Goal: Transaction & Acquisition: Purchase product/service

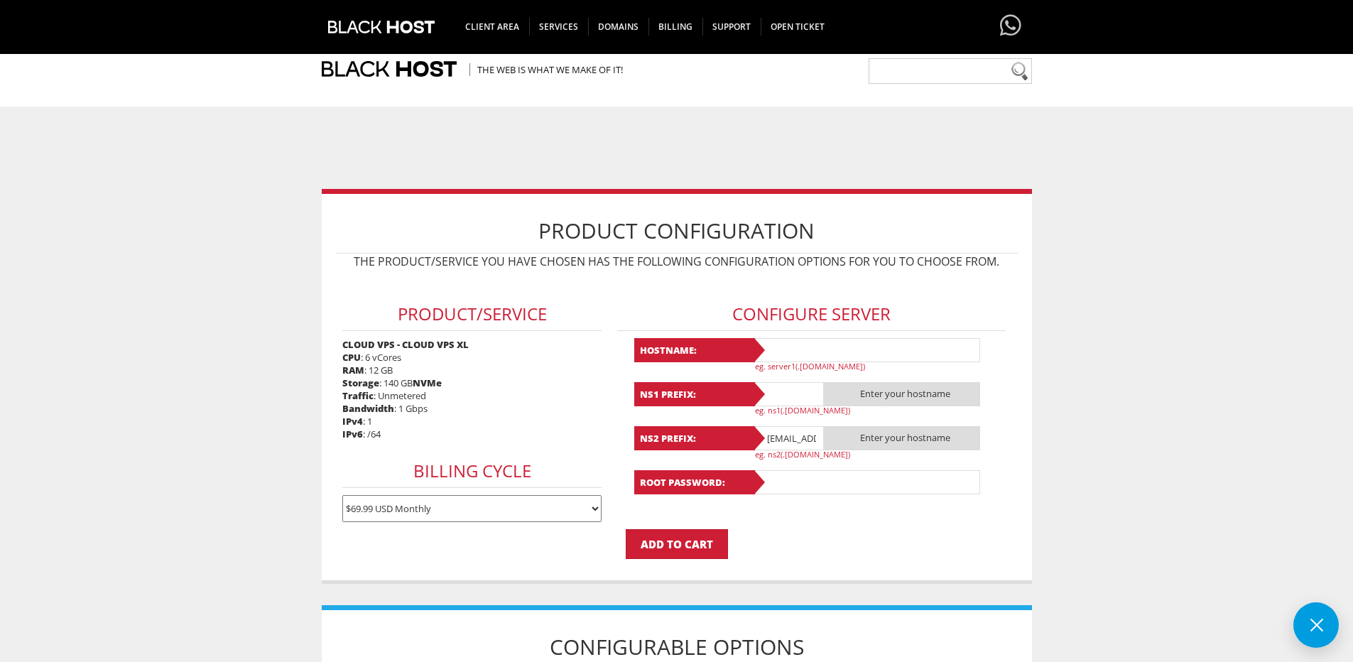
select select "1178"
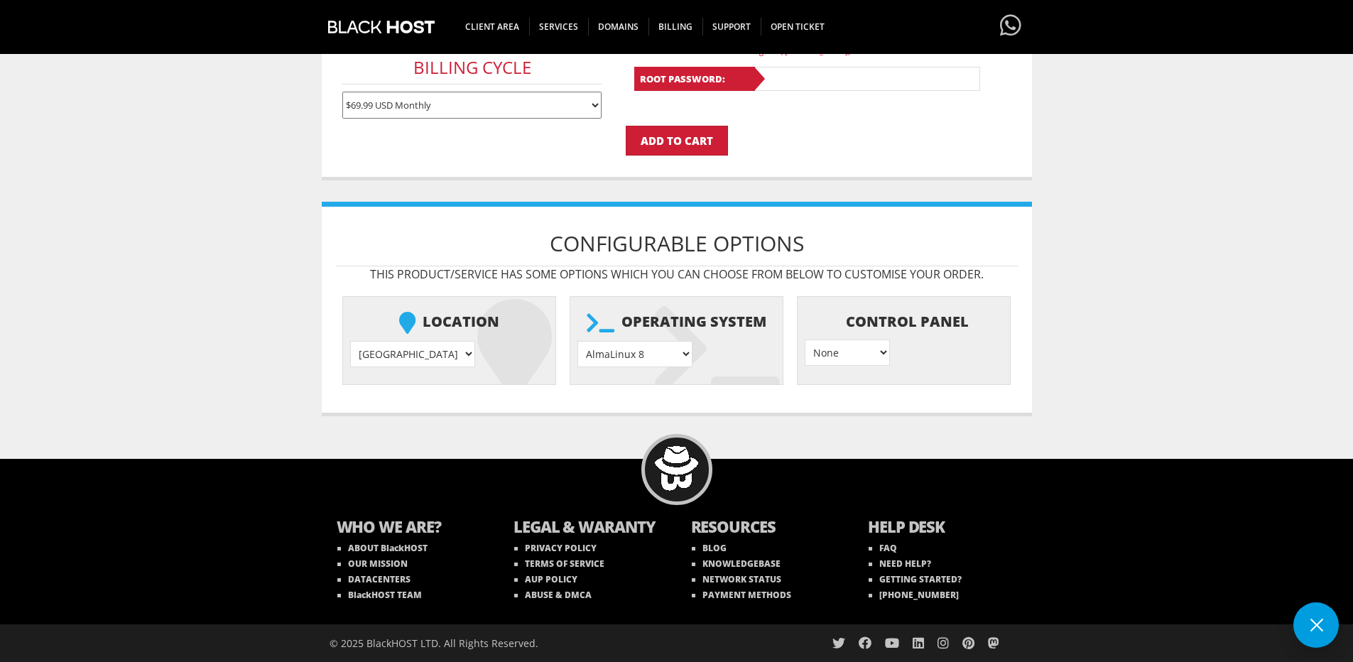
drag, startPoint x: 622, startPoint y: 318, endPoint x: 769, endPoint y: 323, distance: 146.4
click at [769, 323] on li "Operating system AlmaLinux 8 } AlmaLinux 9 } AlmaLinux 10 } Rocky Linux 8 } Roc…" at bounding box center [677, 340] width 214 height 89
click at [609, 353] on select "AlmaLinux 8 } AlmaLinux 9 } AlmaLinux 10 } Rocky Linux 8 } Rocky Linux 9 } Cent…" at bounding box center [635, 354] width 115 height 26
select select "1208"
click at [578, 341] on select "AlmaLinux 8 } AlmaLinux 9 } AlmaLinux 10 } Rocky Linux 8 } Rocky Linux 9 } Cent…" at bounding box center [635, 354] width 115 height 26
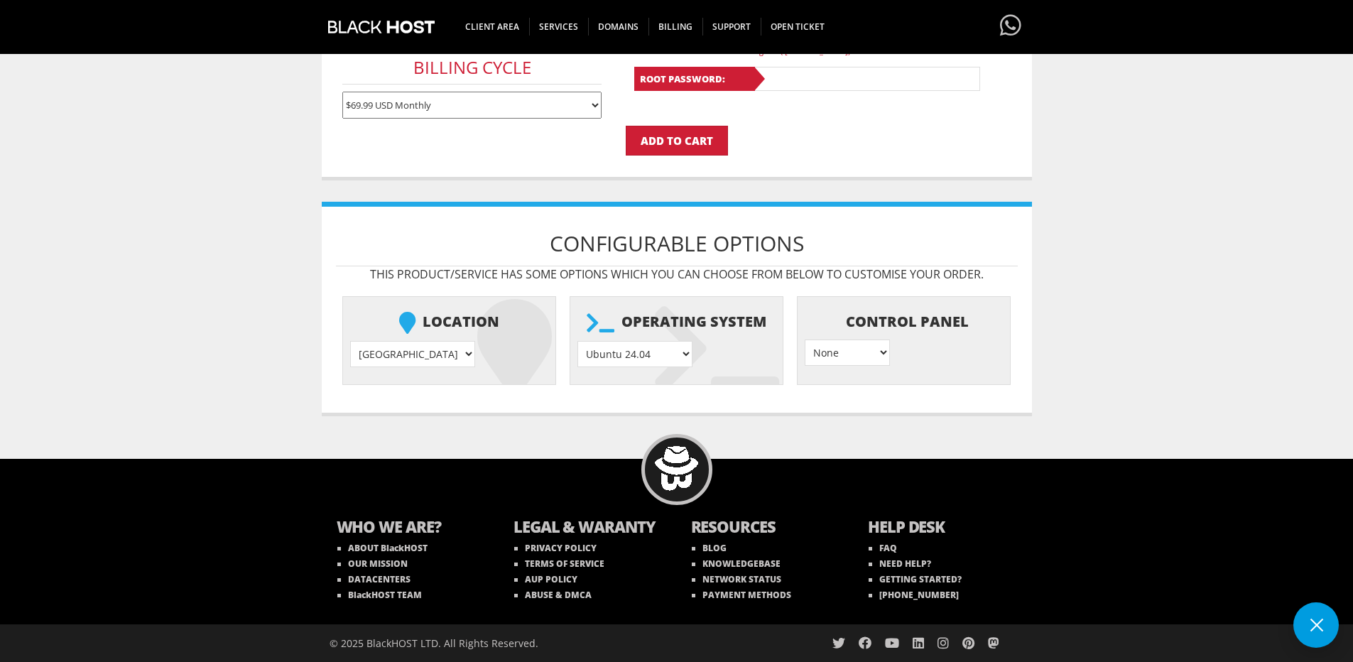
click at [811, 350] on select "None } Virtualmin } Cpanel } DirectAdmin }" at bounding box center [847, 353] width 85 height 26
click at [831, 360] on select "None } Virtualmin } Cpanel } DirectAdmin }" at bounding box center [847, 353] width 85 height 26
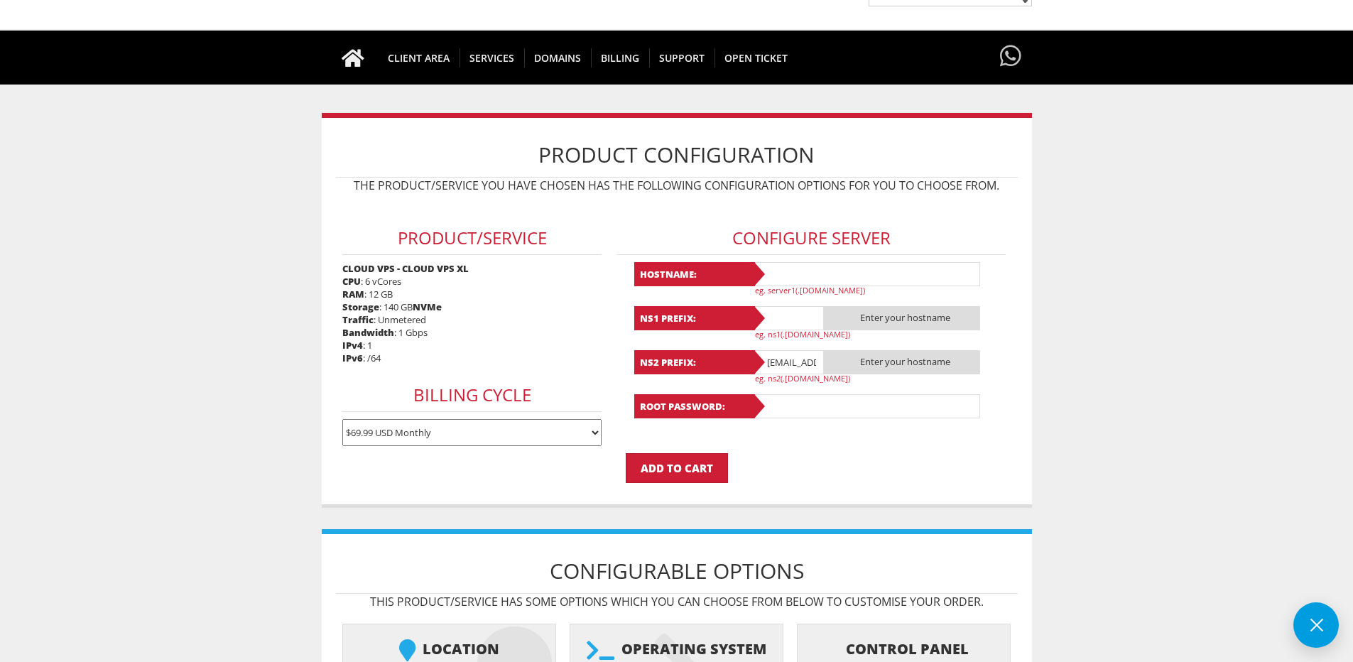
scroll to position [142, 0]
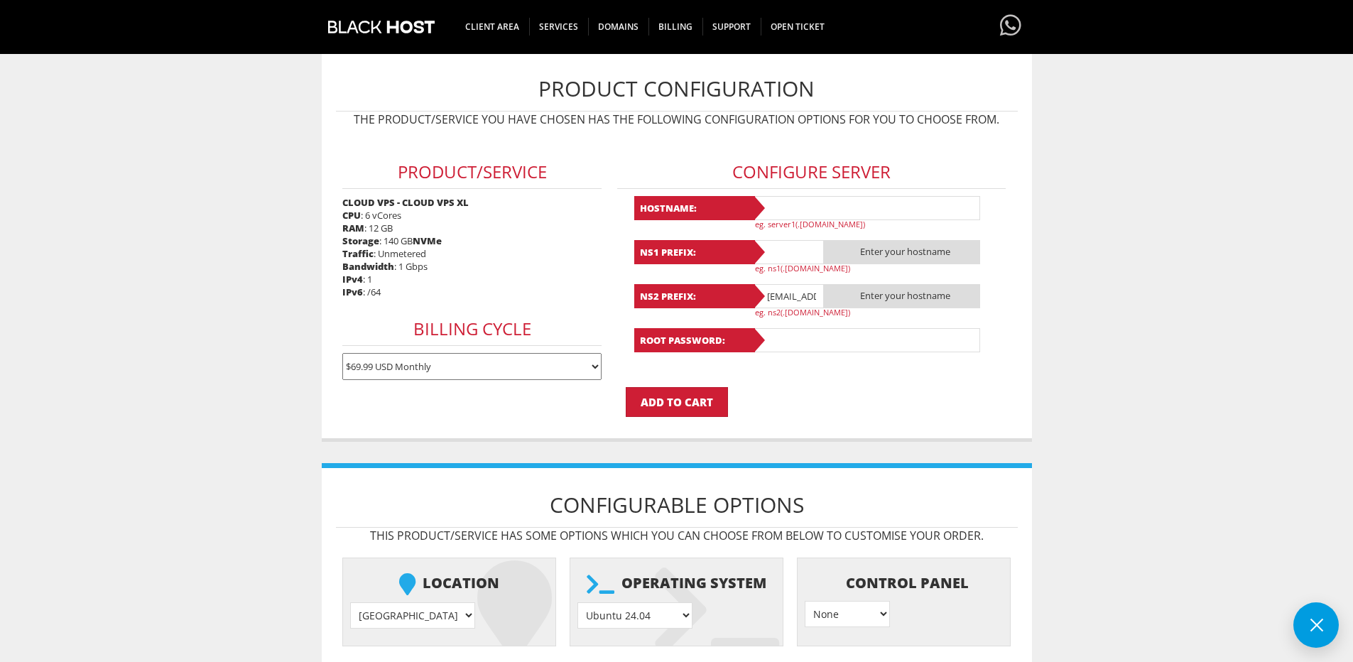
click at [796, 200] on input "text" at bounding box center [866, 208] width 227 height 24
click at [1022, 211] on div "Product Configuration The product/service you have chosen has the following con…" at bounding box center [677, 244] width 710 height 395
click at [799, 208] on input "text" at bounding box center [866, 208] width 227 height 24
click at [826, 204] on input "server1.com" at bounding box center [866, 208] width 227 height 24
drag, startPoint x: 819, startPoint y: 200, endPoint x: 728, endPoint y: 207, distance: 91.9
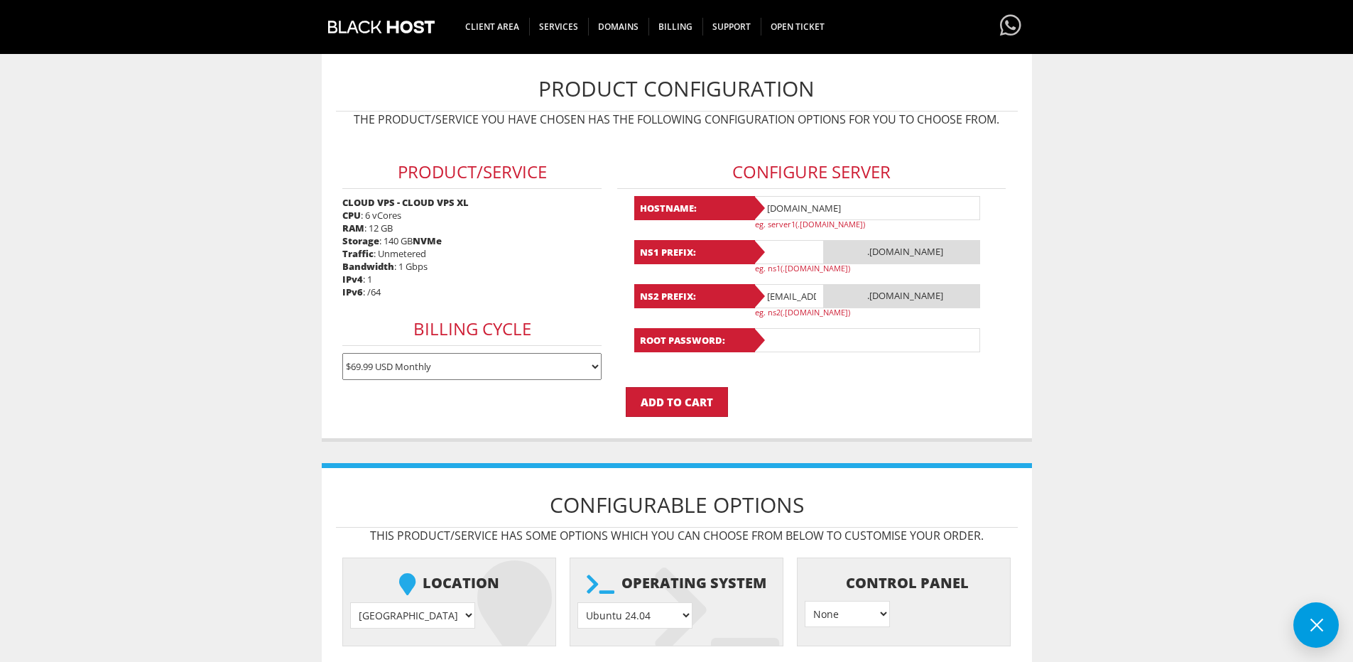
click at [728, 207] on div "Hostname: server1.com eg. server1(.yourdomain.com)" at bounding box center [811, 212] width 355 height 33
click at [766, 210] on input "stepcrm.com" at bounding box center [866, 208] width 227 height 24
type input "stepcrm.com"
click at [795, 261] on input "text" at bounding box center [788, 252] width 71 height 24
type input "ns1"
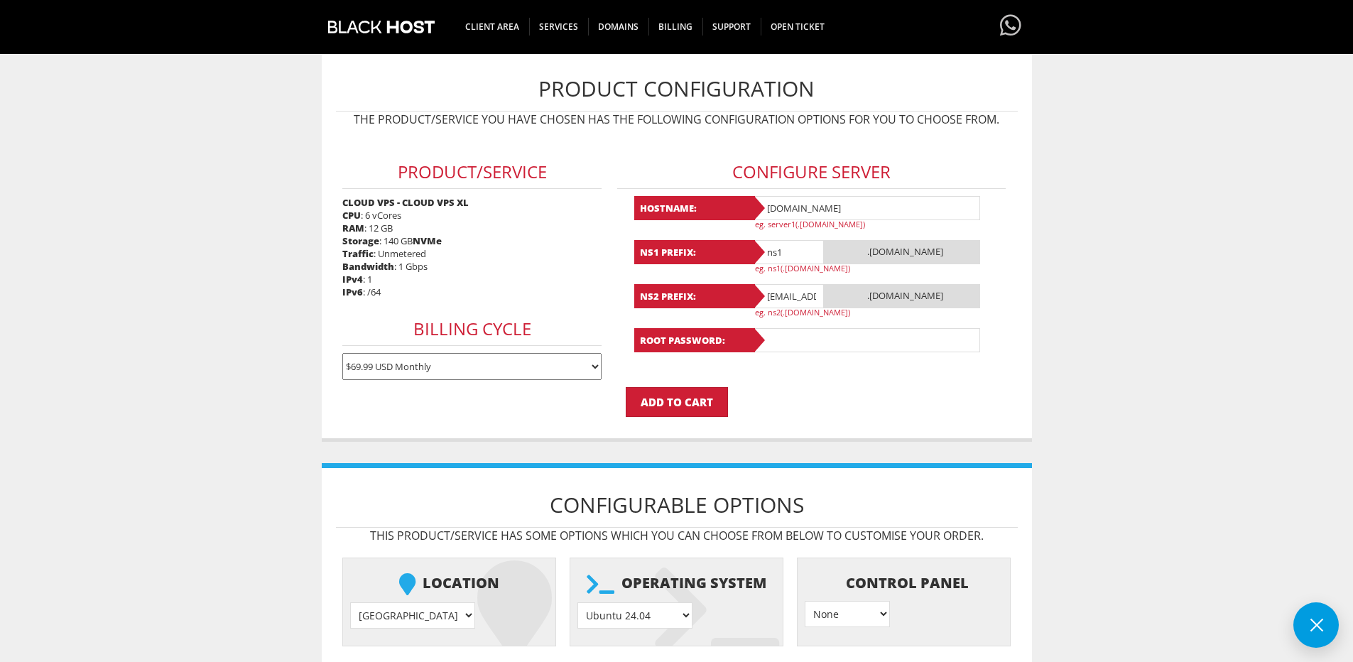
click at [809, 296] on input "traffpovene@gmail.com" at bounding box center [788, 296] width 71 height 24
click at [776, 296] on input "traffpovene@gmail.com" at bounding box center [788, 296] width 71 height 24
click at [776, 296] on input "[EMAIL_ADDRESS][DOMAIN_NAME]" at bounding box center [788, 296] width 71 height 24
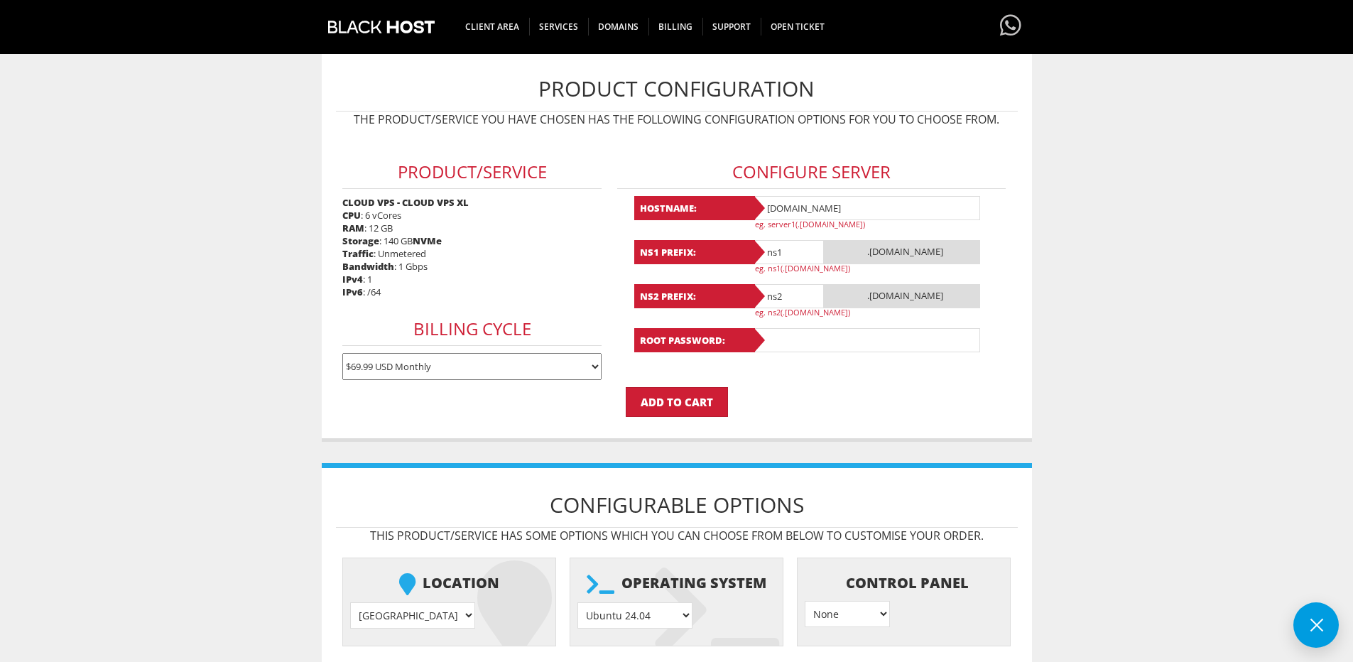
click at [1037, 320] on body "CAD CHF EUR GBP JPY MKD RUB USD Hello, Stanislav Credit Card Details Contacts/S…" at bounding box center [676, 394] width 1353 height 1059
click at [699, 341] on div "Root Password:" at bounding box center [811, 340] width 355 height 24
click at [804, 299] on input "ns2" at bounding box center [788, 296] width 71 height 24
click at [789, 248] on input "ns1" at bounding box center [788, 252] width 71 height 24
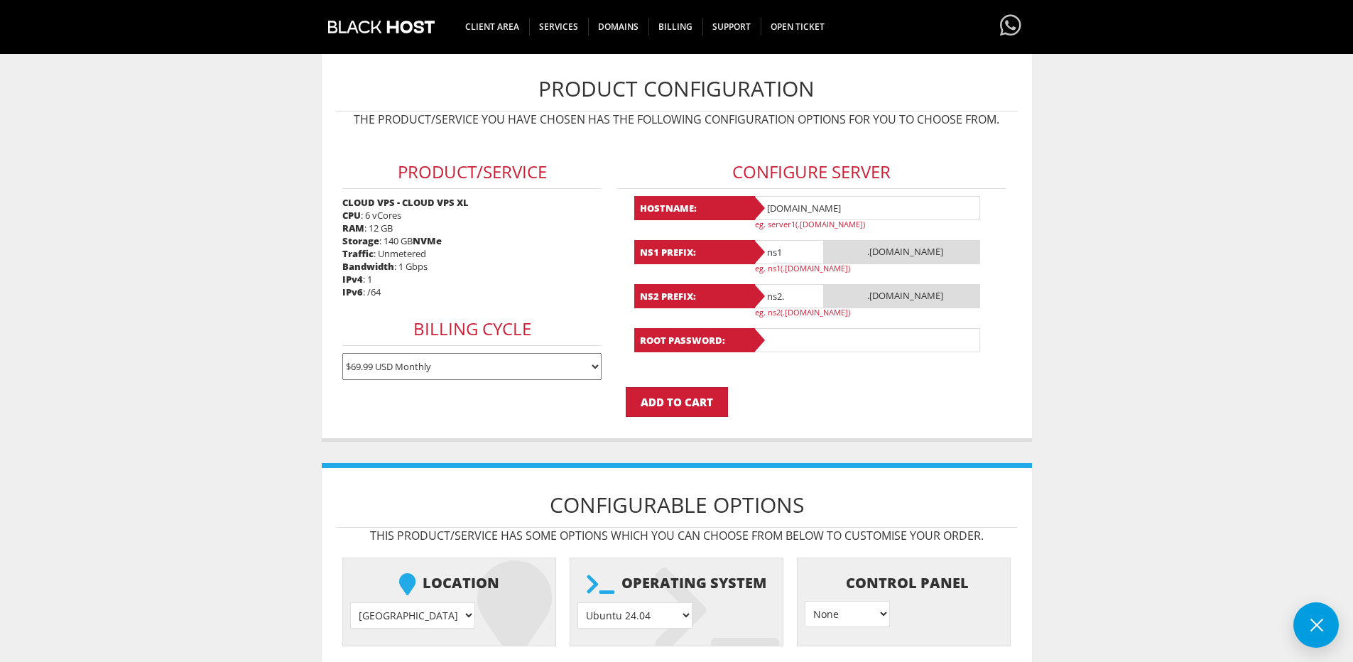
click at [794, 207] on input "stepcrm.com" at bounding box center [866, 208] width 227 height 24
click at [791, 296] on input "ns2." at bounding box center [788, 296] width 71 height 24
click at [779, 300] on input "ns2." at bounding box center [788, 296] width 71 height 24
paste input "stepcrm.com"
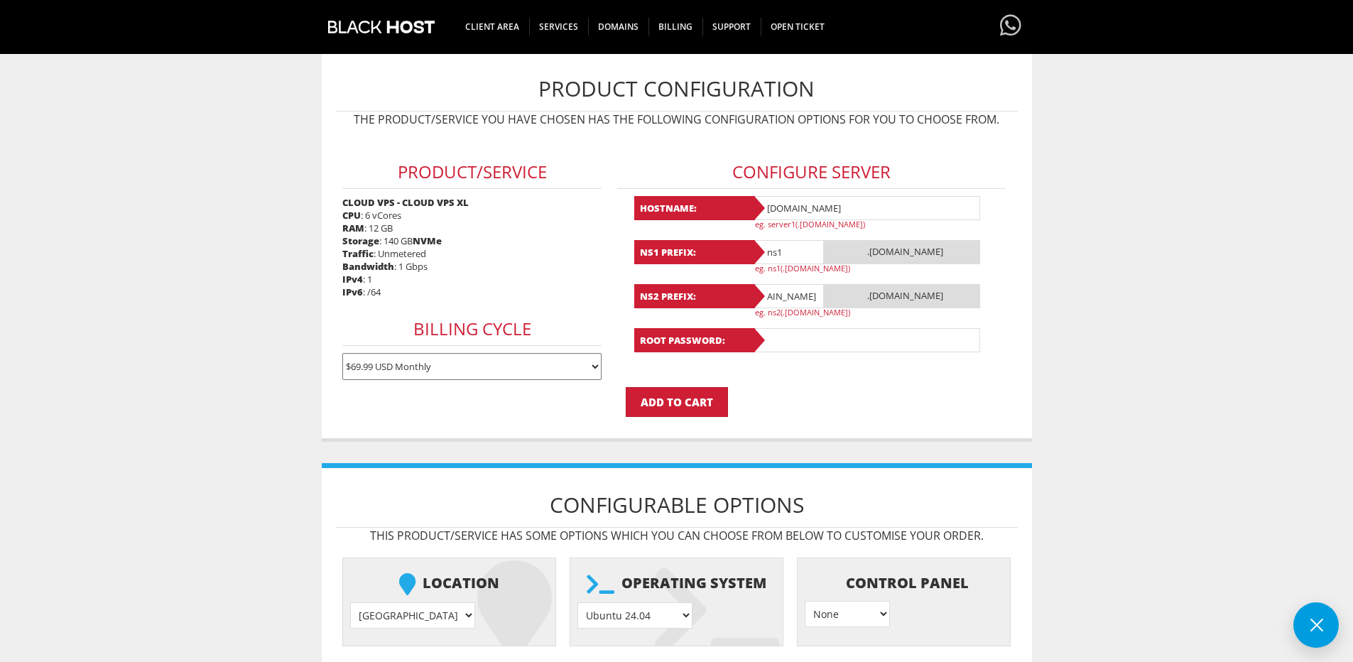
type input "ns2.stepcrm.com"
click at [781, 250] on input "ns1" at bounding box center [788, 252] width 71 height 24
click at [810, 245] on input "ns1" at bounding box center [788, 252] width 71 height 24
paste input "stepcrm.com"
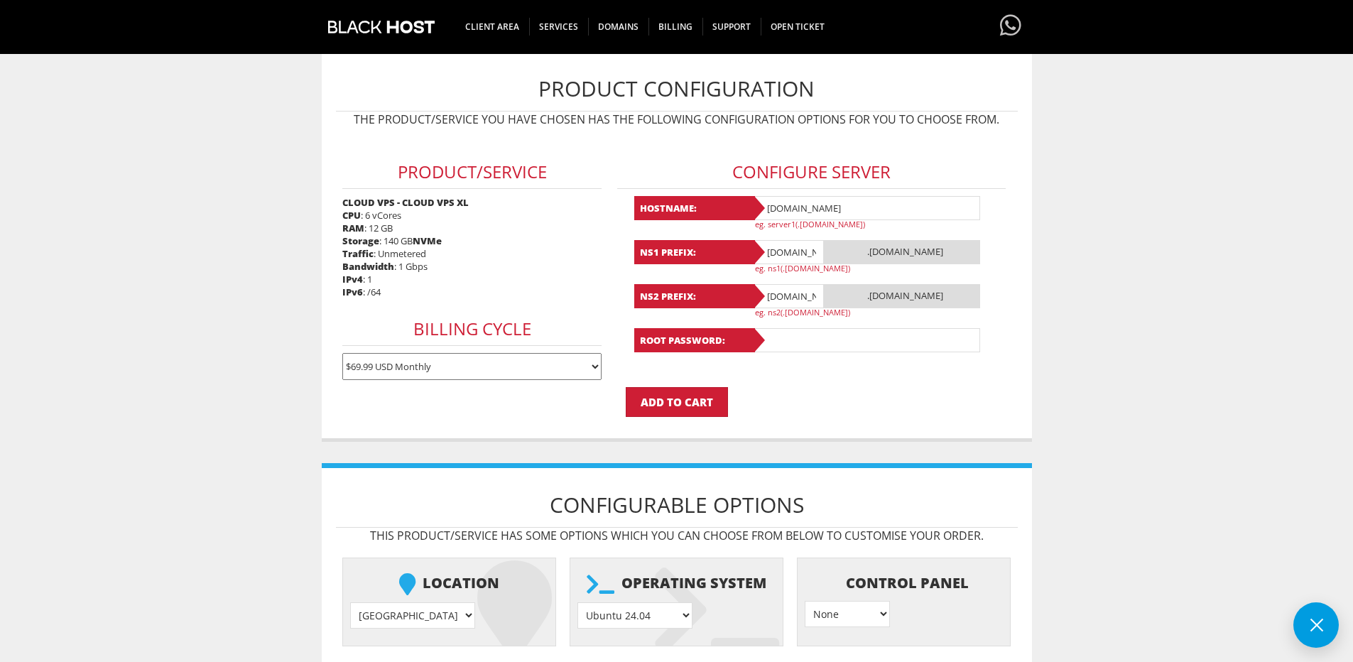
scroll to position [0, 25]
type input "ns1.stepcrm.com"
click at [689, 393] on input "Add to Cart" at bounding box center [677, 402] width 102 height 30
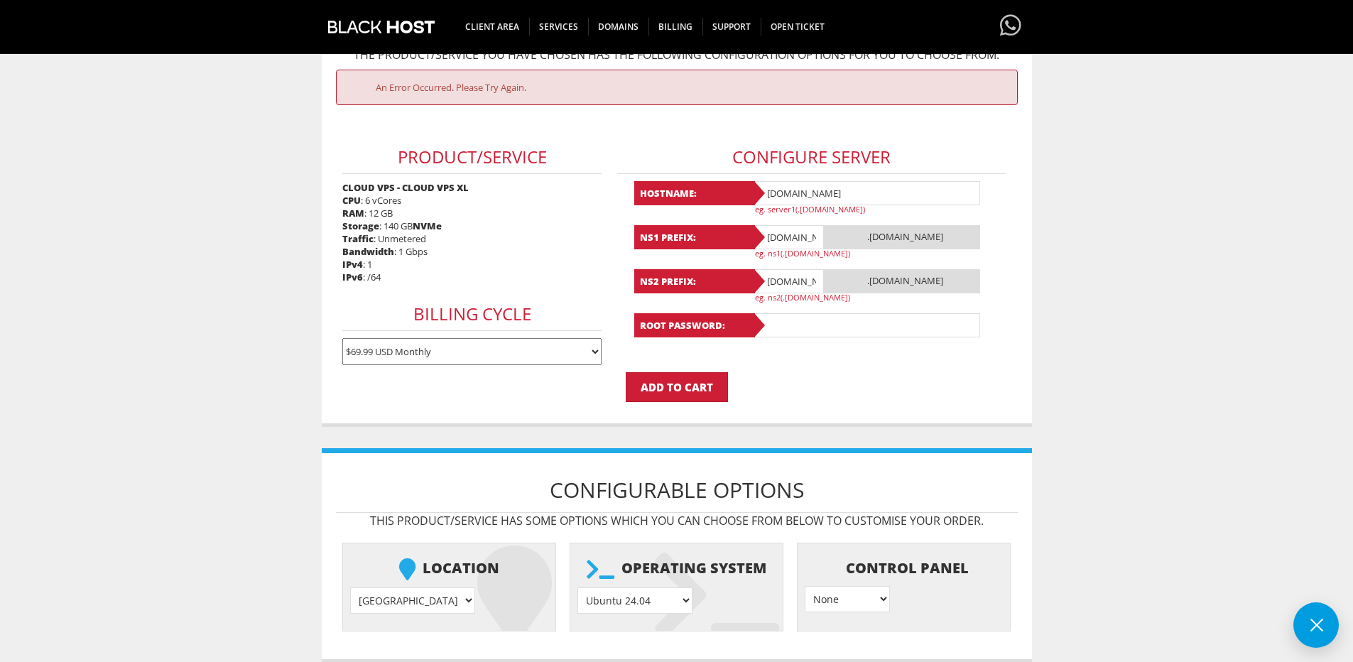
scroll to position [169, 0]
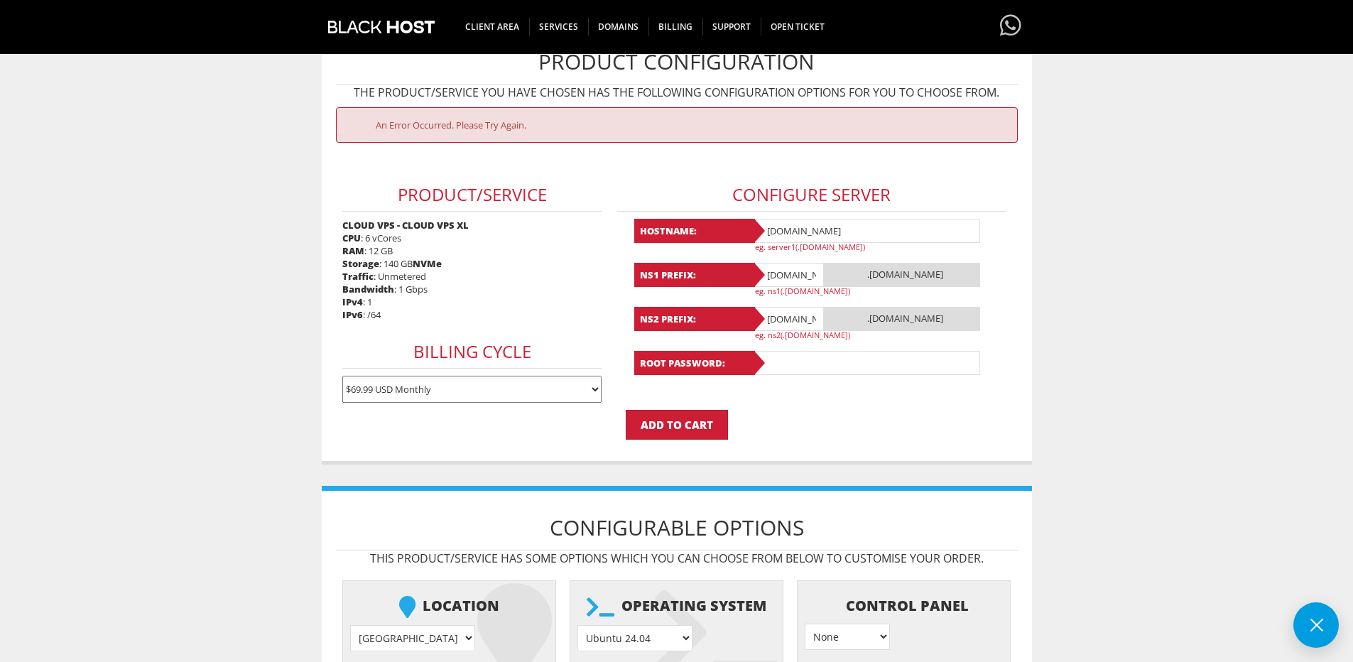
click at [536, 391] on select "$69.99 USD Monthly" at bounding box center [471, 389] width 259 height 27
click at [1315, 634] on button at bounding box center [1316, 624] width 45 height 45
drag, startPoint x: 854, startPoint y: 229, endPoint x: 715, endPoint y: 225, distance: 138.6
click at [715, 225] on div "Hostname: stepcrm.com eg. server1(.yourdomain.com)" at bounding box center [811, 235] width 355 height 33
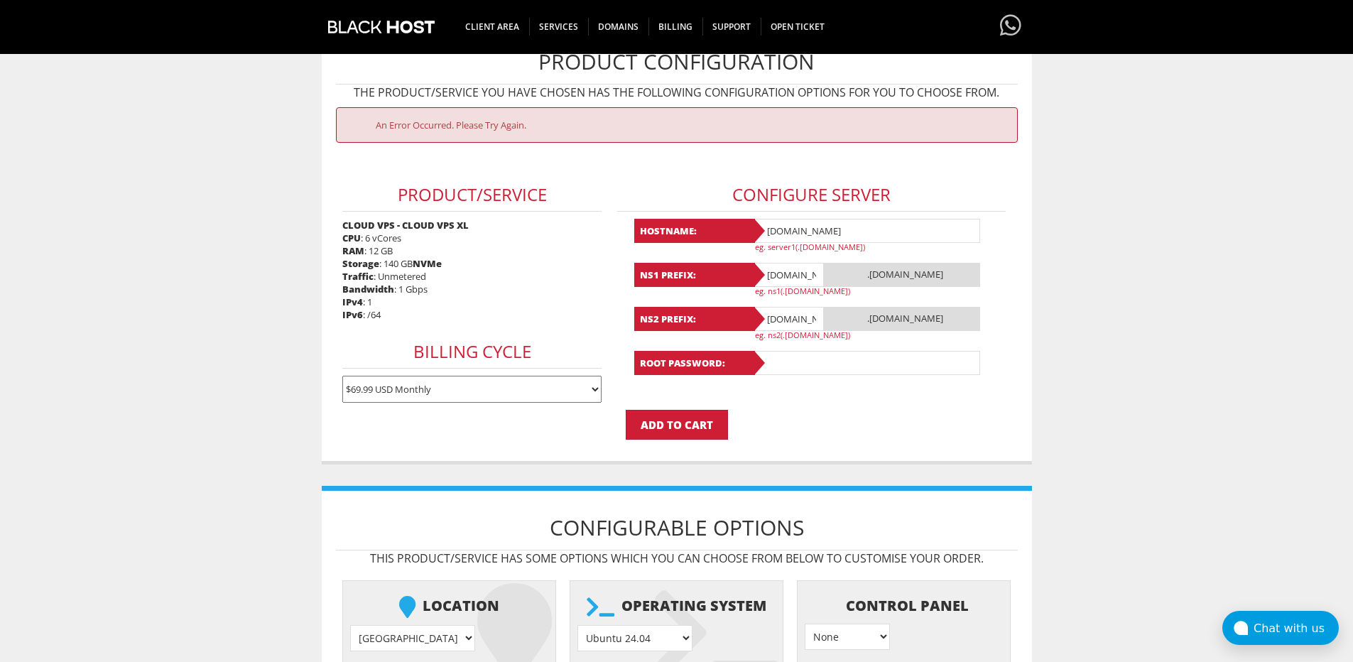
click at [856, 232] on input "stepcrm.com" at bounding box center [866, 231] width 227 height 24
drag, startPoint x: 856, startPoint y: 232, endPoint x: 802, endPoint y: 234, distance: 54.0
click at [802, 234] on input "stepcrm.com" at bounding box center [866, 231] width 227 height 24
click at [1083, 239] on body "CAD CHF EUR GBP JPY MKD RUB USD Hello, Stanislav Credit Card Details Contacts/S…" at bounding box center [676, 392] width 1353 height 1108
click at [821, 232] on input "stepcrm" at bounding box center [866, 231] width 227 height 24
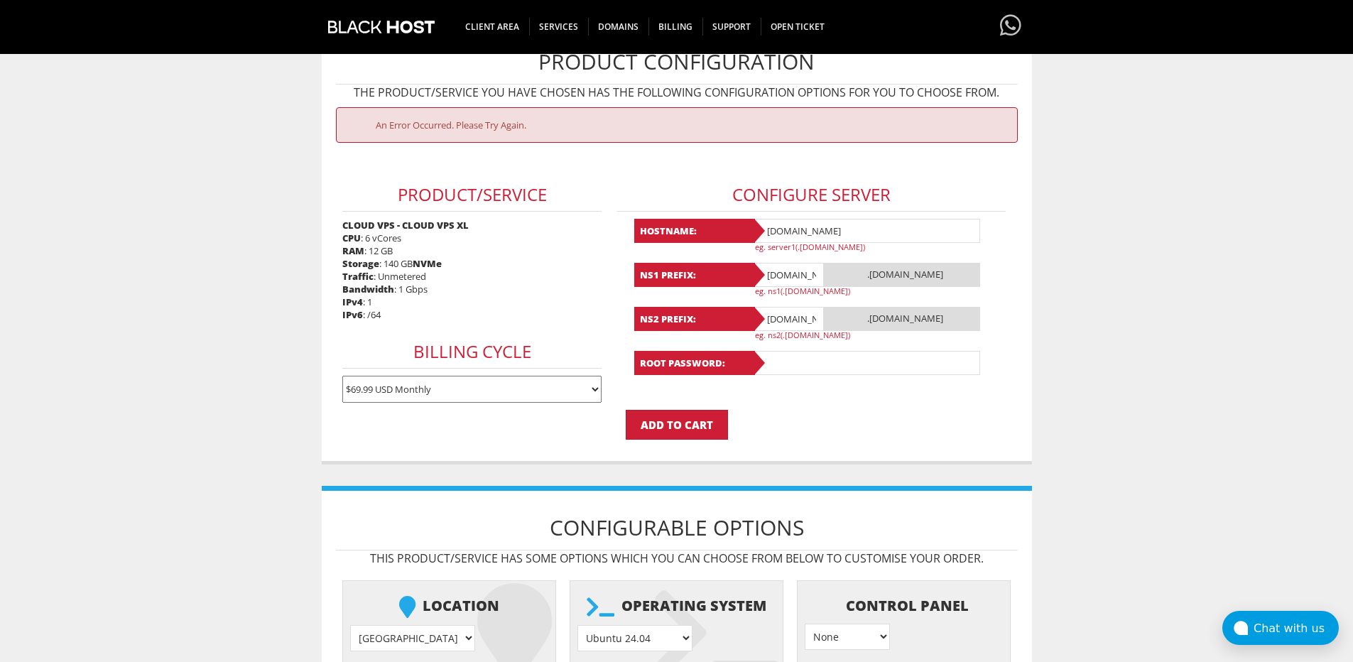
click at [1179, 364] on body "CAD CHF EUR GBP JPY MKD RUB USD Hello, Stanislav Credit Card Details Contacts/S…" at bounding box center [676, 392] width 1353 height 1108
click at [787, 276] on input "ns1.stepcrm.com" at bounding box center [788, 275] width 71 height 24
drag, startPoint x: 802, startPoint y: 229, endPoint x: 894, endPoint y: 229, distance: 91.7
click at [894, 229] on input "stepcrm.domain.com" at bounding box center [866, 231] width 227 height 24
click at [835, 225] on input "stepcrm" at bounding box center [866, 231] width 227 height 24
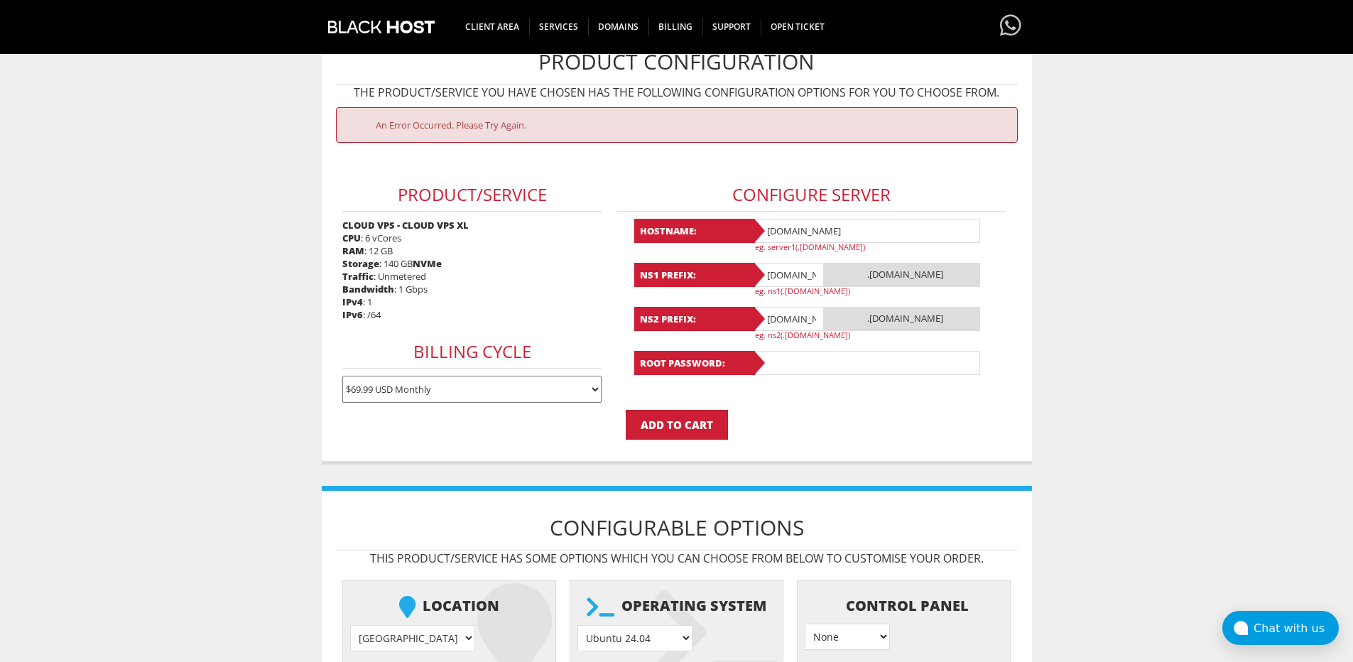
type input "stepcrm.com"
drag, startPoint x: 782, startPoint y: 275, endPoint x: 948, endPoint y: 281, distance: 166.4
click at [948, 281] on div "NS1 Prefix: ns1.stepcrm.com .stepcrm.com eg. ns1(.yourdomain.com)" at bounding box center [811, 279] width 355 height 33
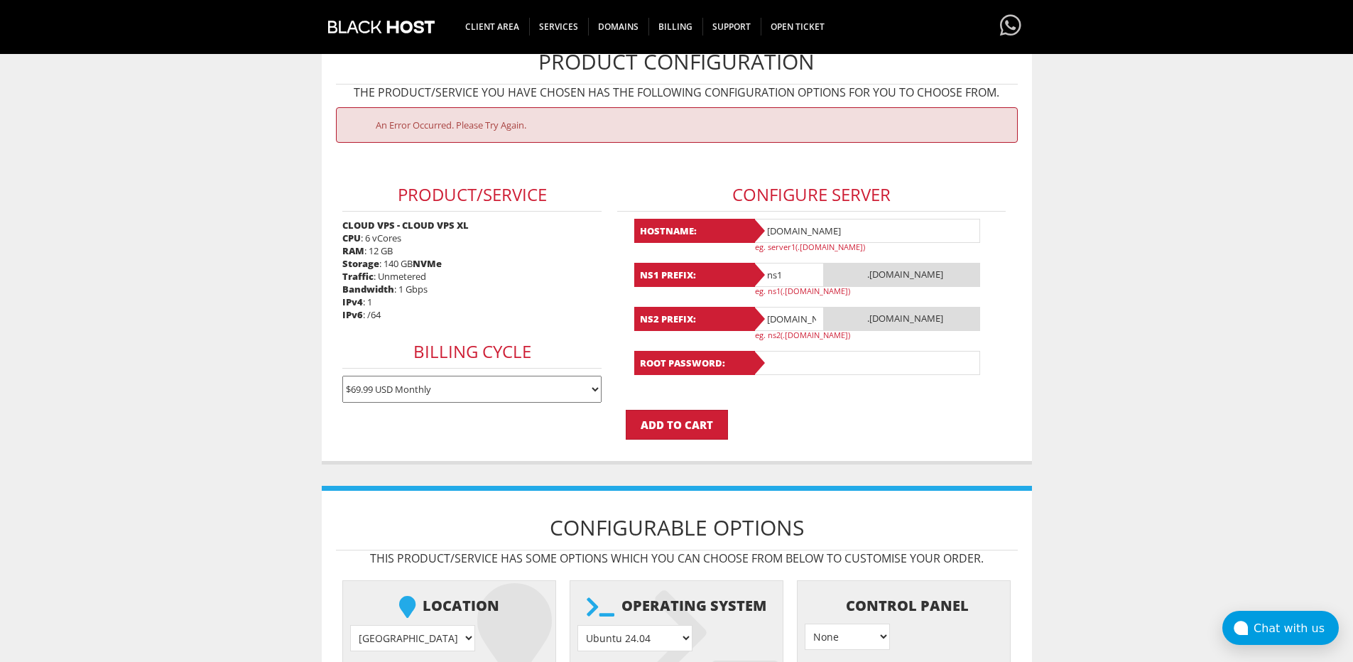
type input "ns1"
drag, startPoint x: 781, startPoint y: 322, endPoint x: 965, endPoint y: 325, distance: 184.0
click at [965, 325] on div "NS2 Prefix: ns2.stepcrm.com .stepcrm.com eg. ns2(.yourdomain.com)" at bounding box center [811, 323] width 355 height 33
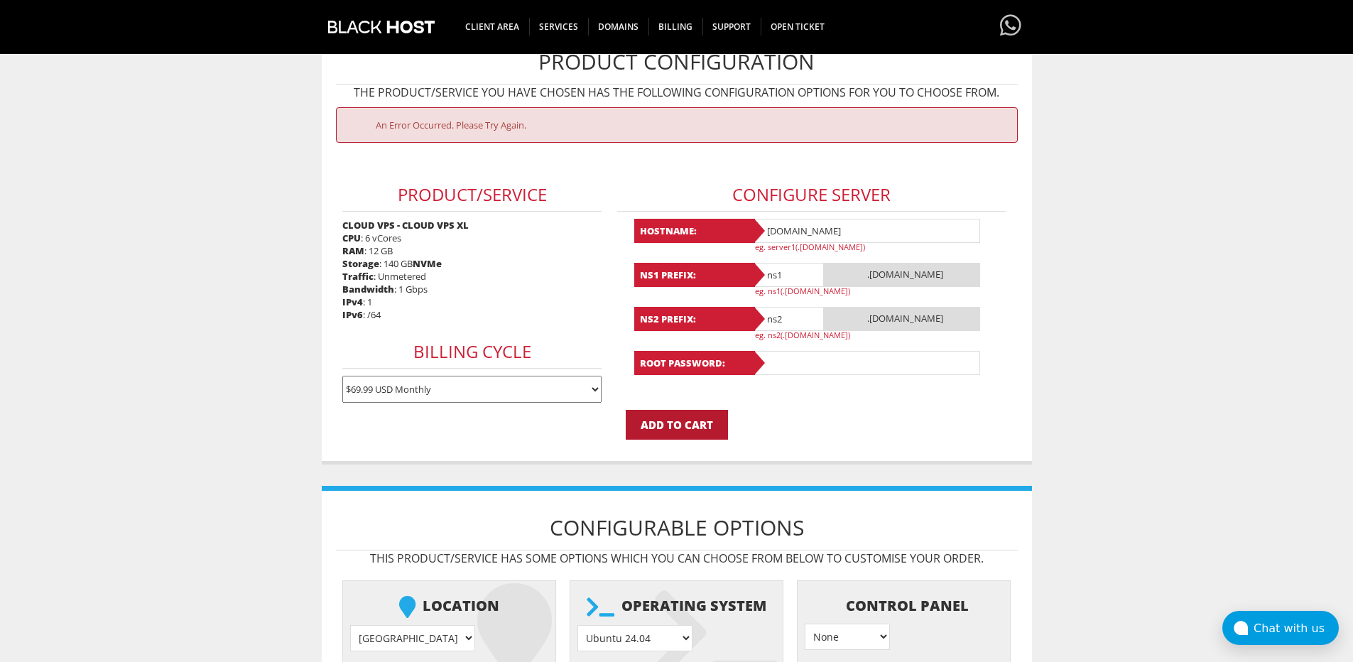
type input "ns2"
click at [692, 420] on input "Add to Cart" at bounding box center [677, 425] width 102 height 30
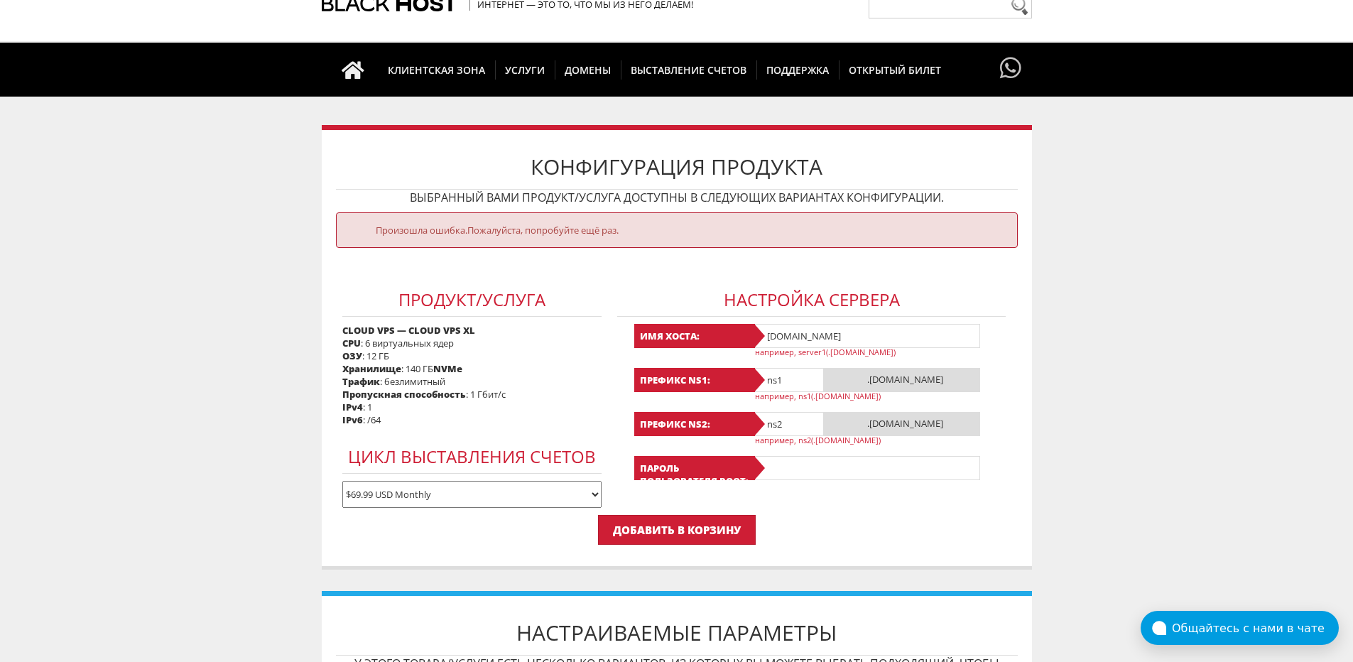
scroll to position [71, 0]
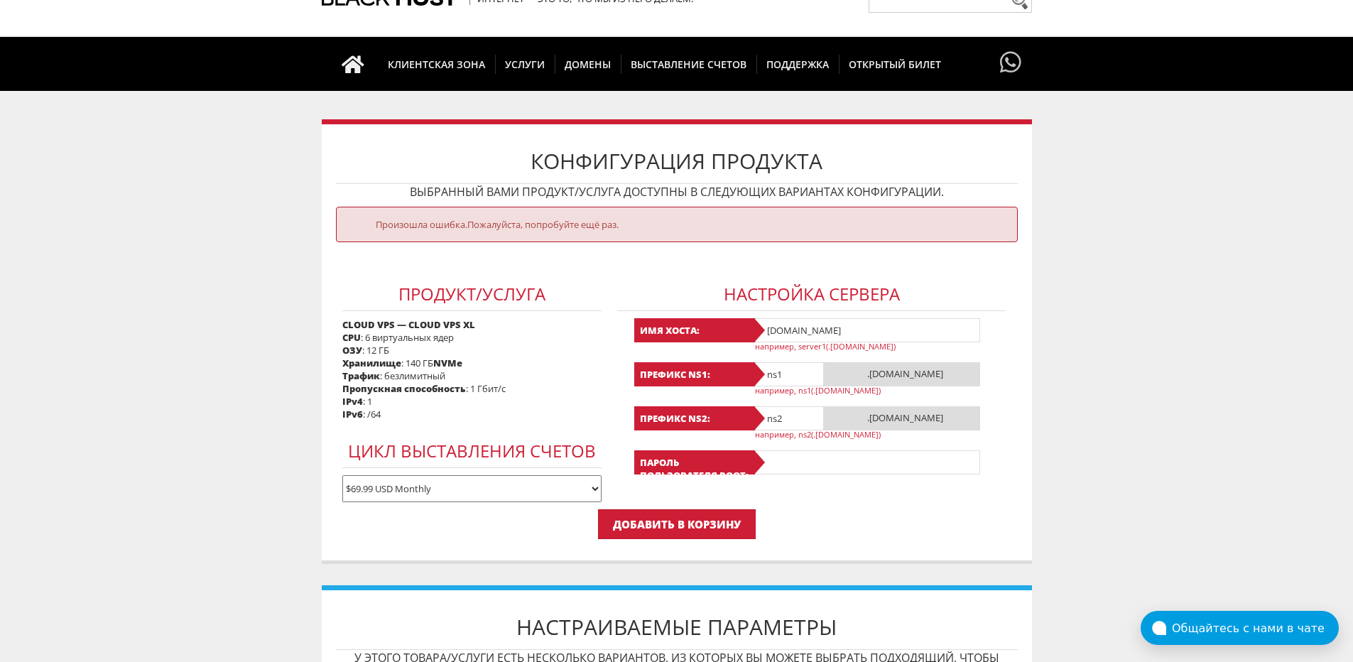
click at [769, 328] on input "stepcrm.com" at bounding box center [866, 330] width 227 height 24
drag, startPoint x: 847, startPoint y: 328, endPoint x: 720, endPoint y: 323, distance: 126.6
click at [720, 323] on div "Имя хоста: stepcrm.com например, server1(.yourdomain.com)" at bounding box center [811, 334] width 355 height 33
type input "server1"
click at [755, 373] on b "Префикс NS1:" at bounding box center [694, 374] width 121 height 24
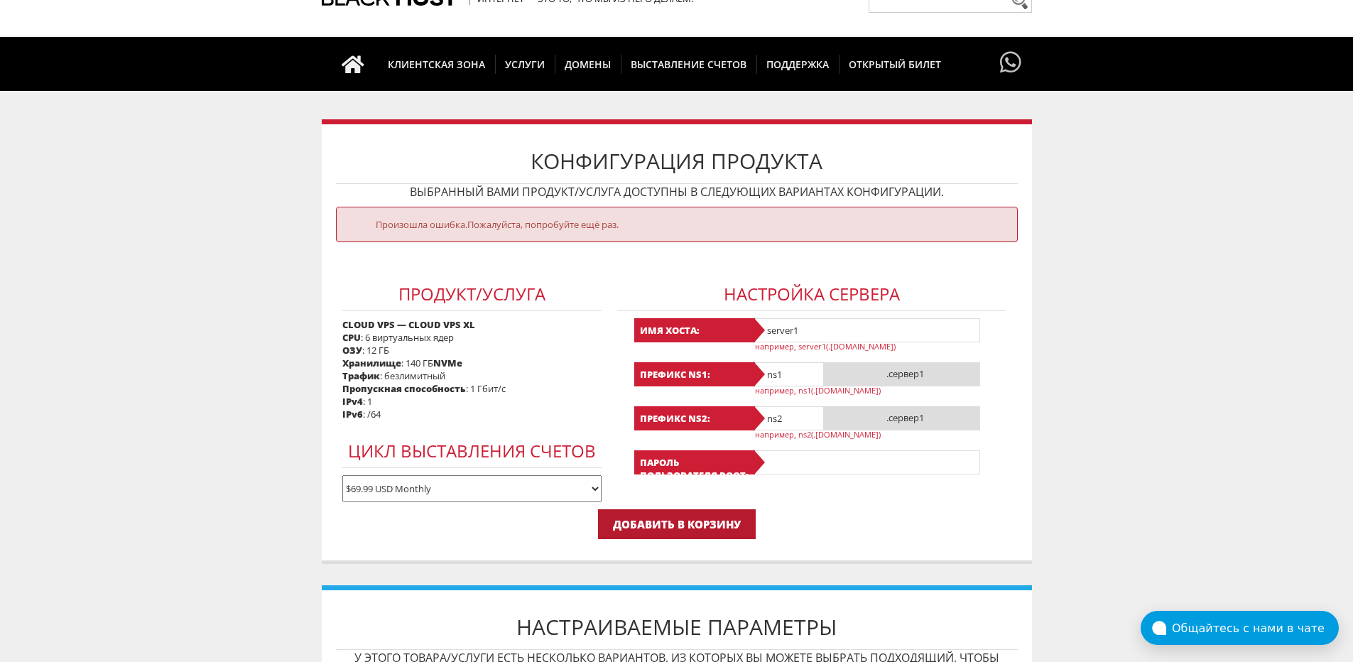
click at [735, 525] on input "Add to Cart" at bounding box center [677, 524] width 158 height 30
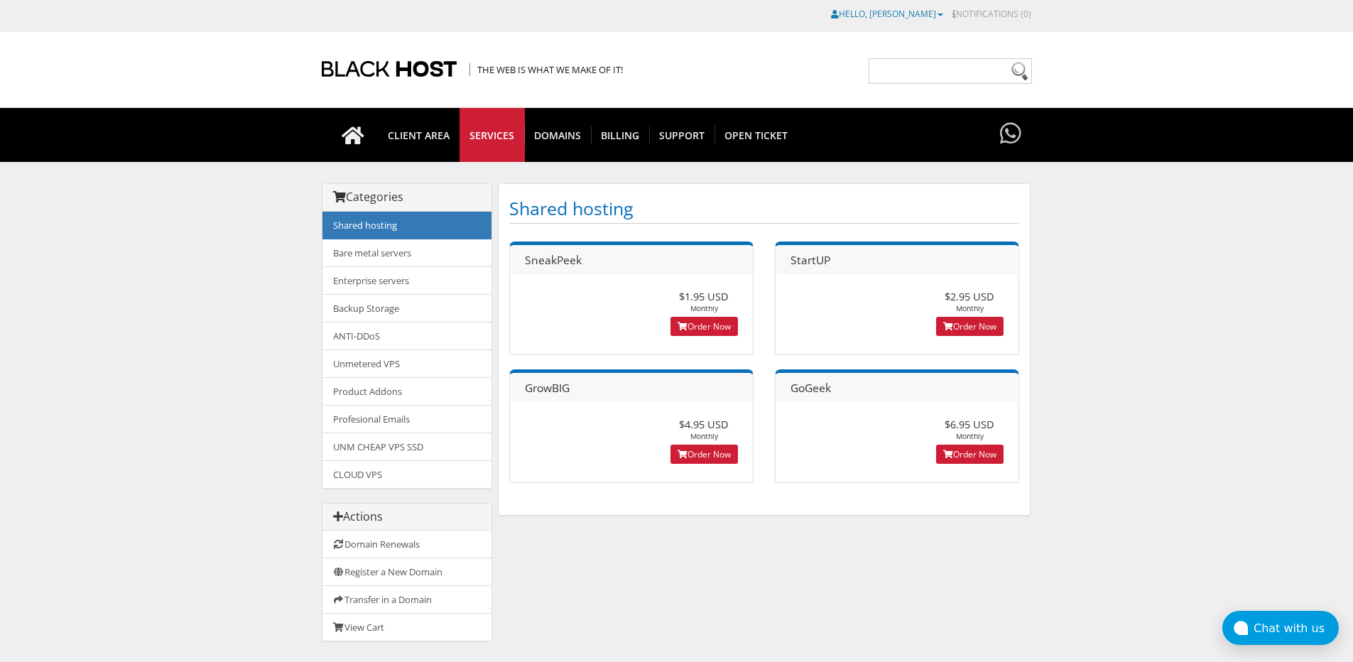
click at [924, 12] on link "Hello, Michael" at bounding box center [887, 14] width 112 height 12
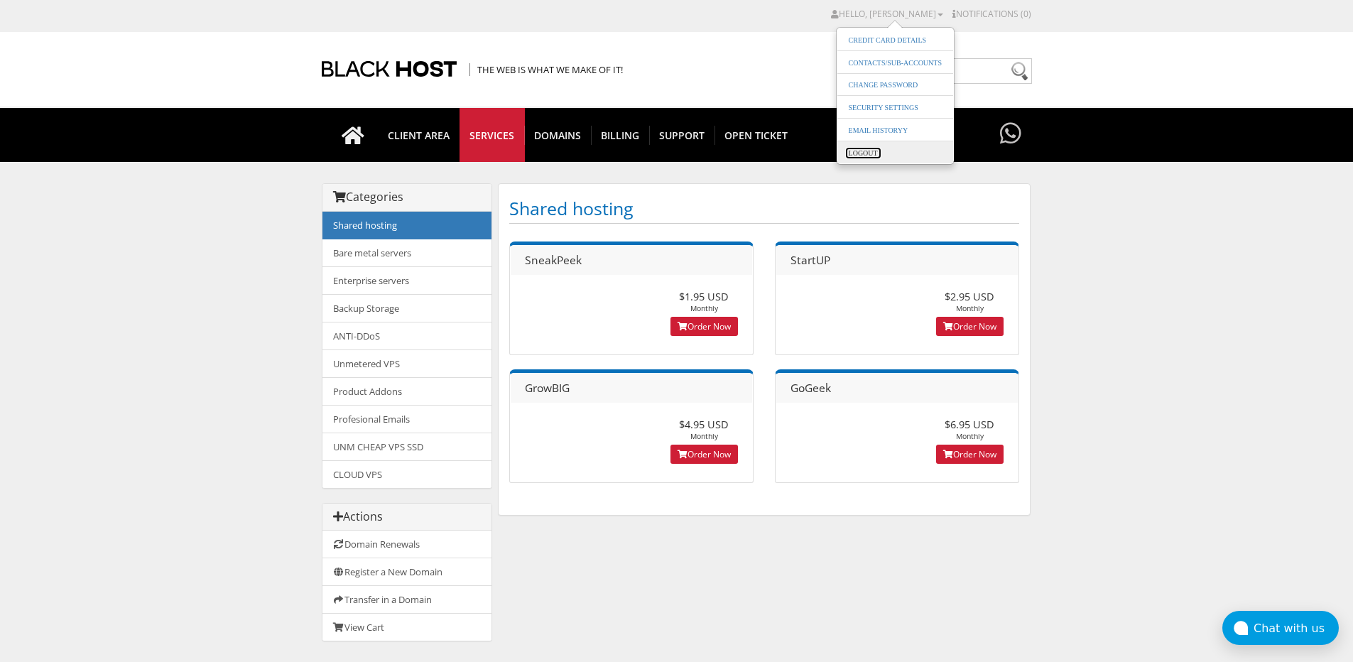
click at [877, 153] on link "Logout" at bounding box center [864, 152] width 38 height 13
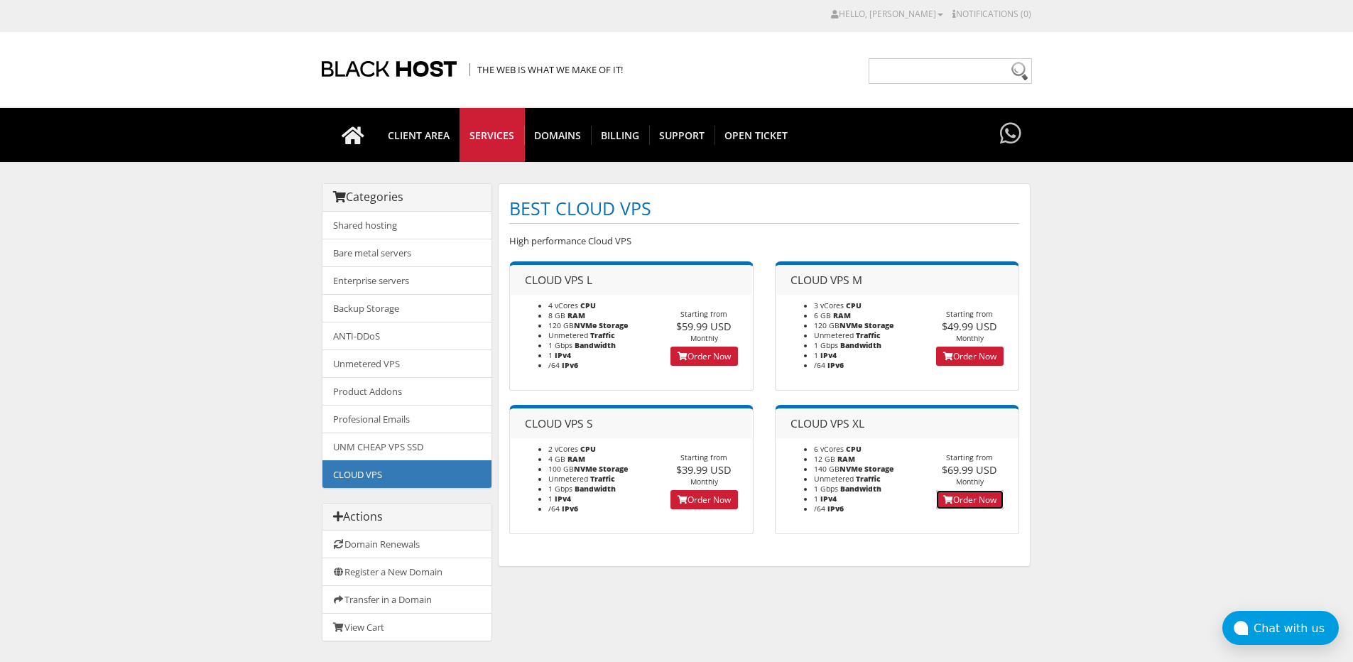
click at [957, 499] on link "Order Now" at bounding box center [969, 499] width 67 height 19
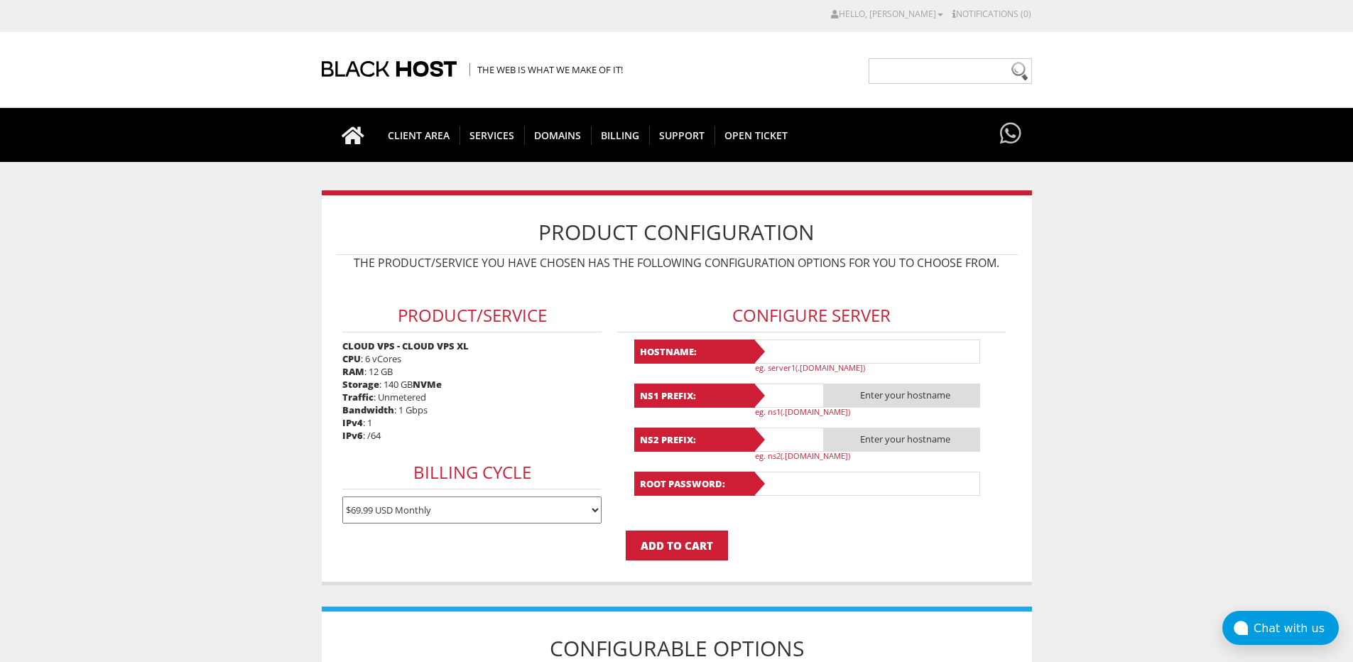
type input "[EMAIL_ADDRESS][DOMAIN_NAME]"
click at [784, 351] on input "text" at bounding box center [866, 352] width 227 height 24
type input "stepcrm1.com"
click at [792, 404] on input "text" at bounding box center [788, 396] width 71 height 24
type input "ns1"
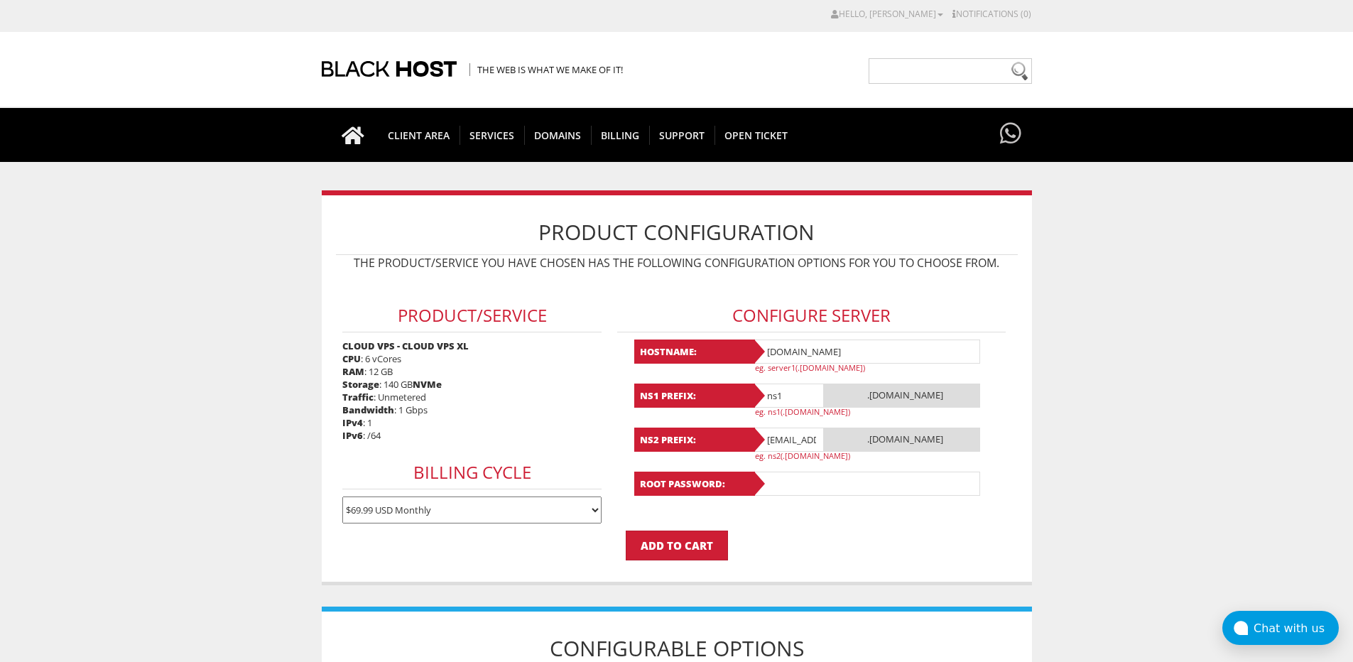
click at [796, 440] on input "traffpovene@gmail.com" at bounding box center [788, 440] width 71 height 24
click at [775, 444] on input "traffpovene@gmail.com" at bounding box center [788, 440] width 71 height 24
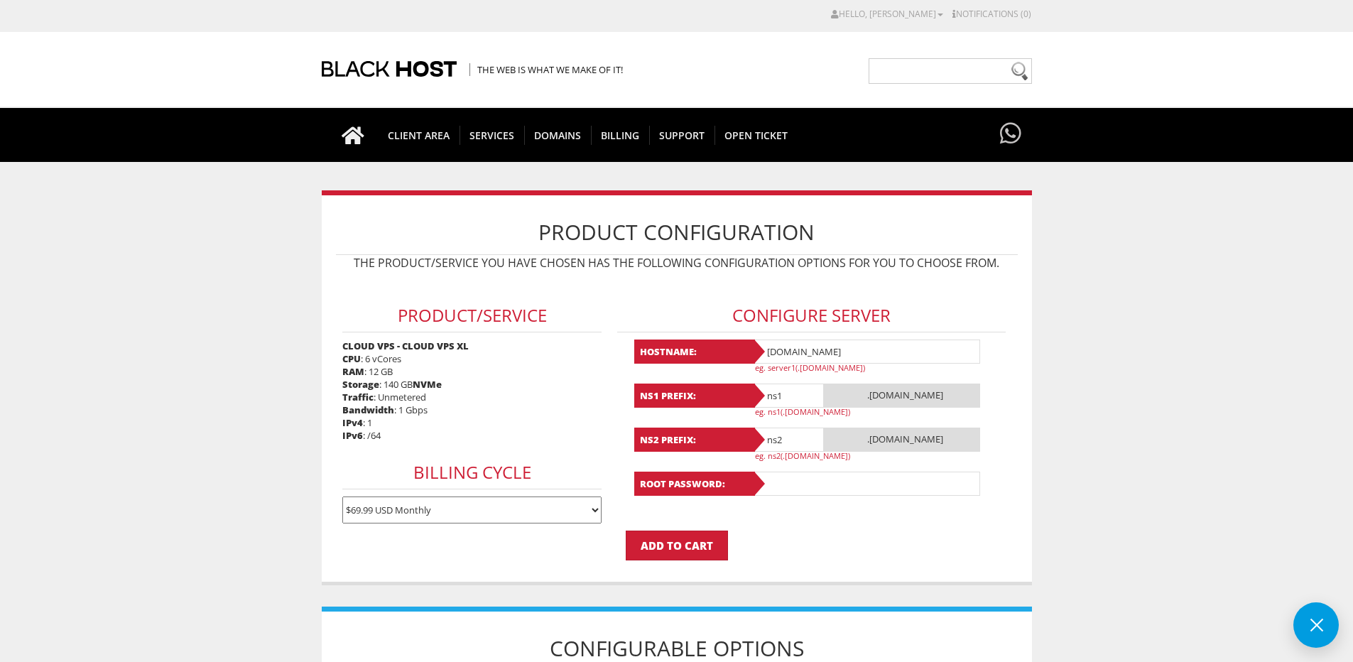
type input "ns2"
click at [1061, 382] on body "CAD CHF EUR GBP JPY MKD RUB USD Hello, Stanislav Credit Card Details Contacts/S…" at bounding box center [676, 537] width 1353 height 1060
click at [870, 355] on input "stepcrm1.com" at bounding box center [866, 352] width 227 height 24
click at [1049, 365] on body "CAD CHF EUR GBP JPY MKD RUB USD Hello, Stanislav Credit Card Details Contacts/S…" at bounding box center [676, 537] width 1353 height 1060
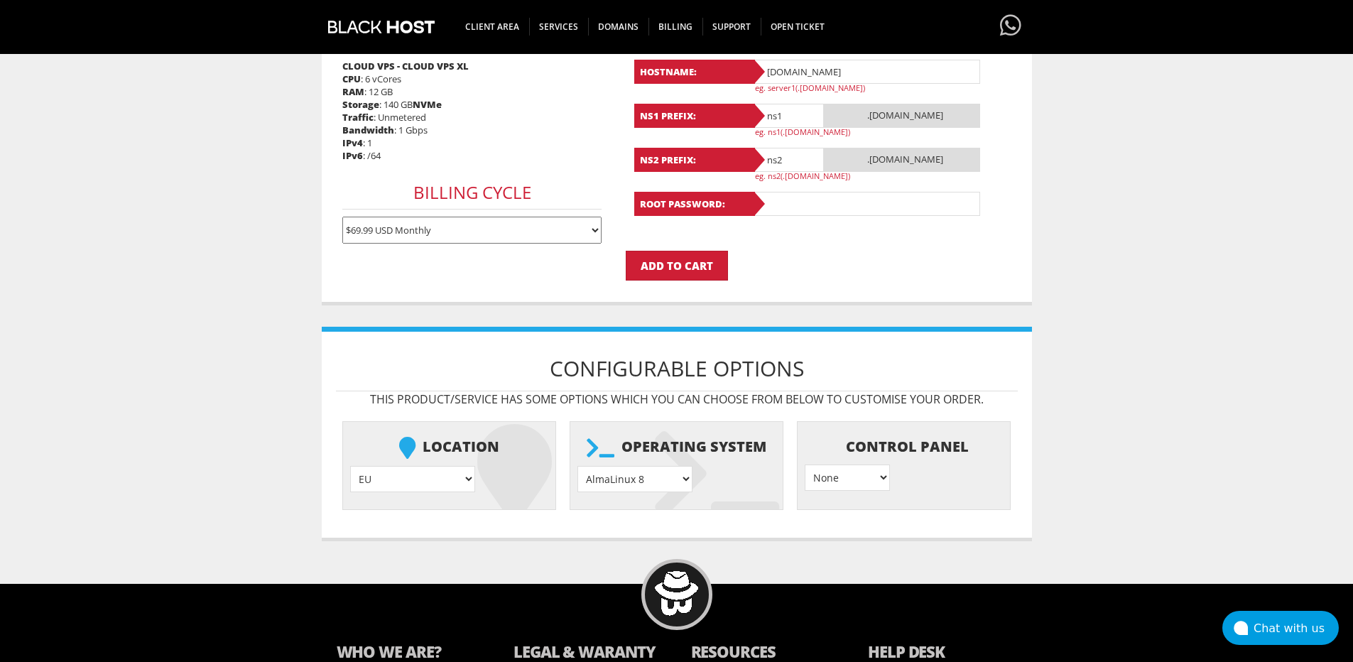
scroll to position [284, 0]
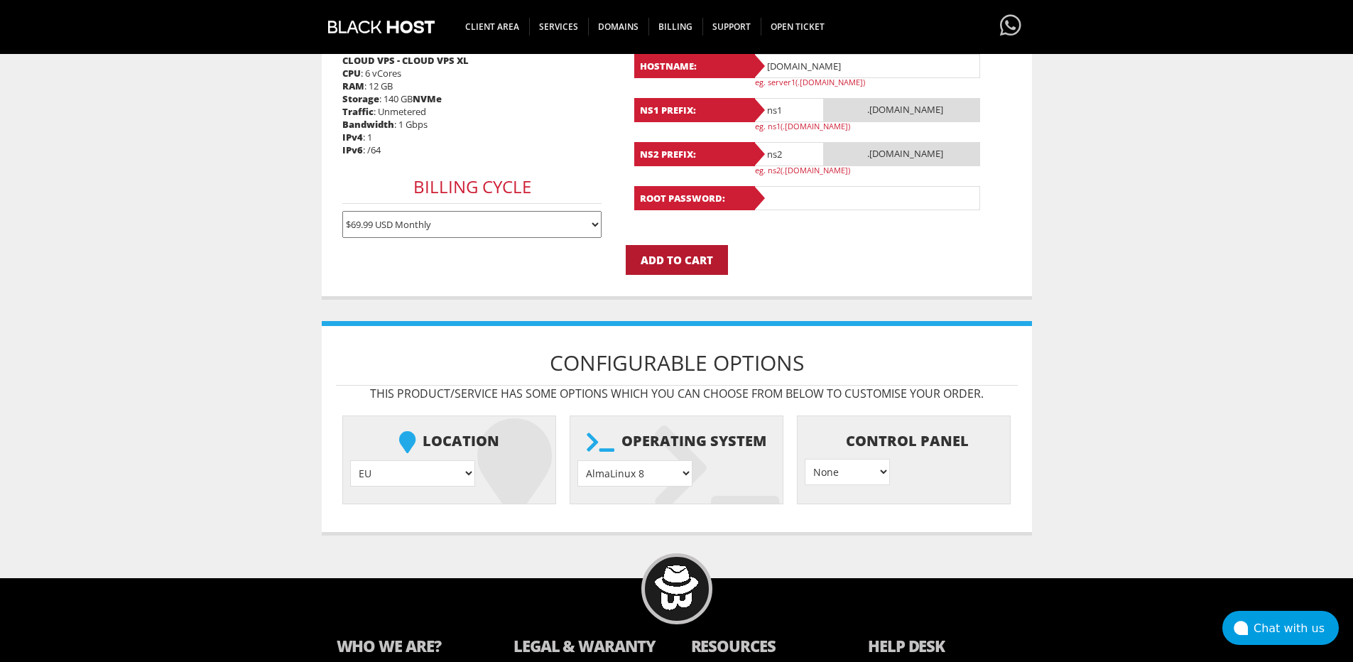
click at [687, 271] on input "Add to Cart" at bounding box center [677, 260] width 102 height 30
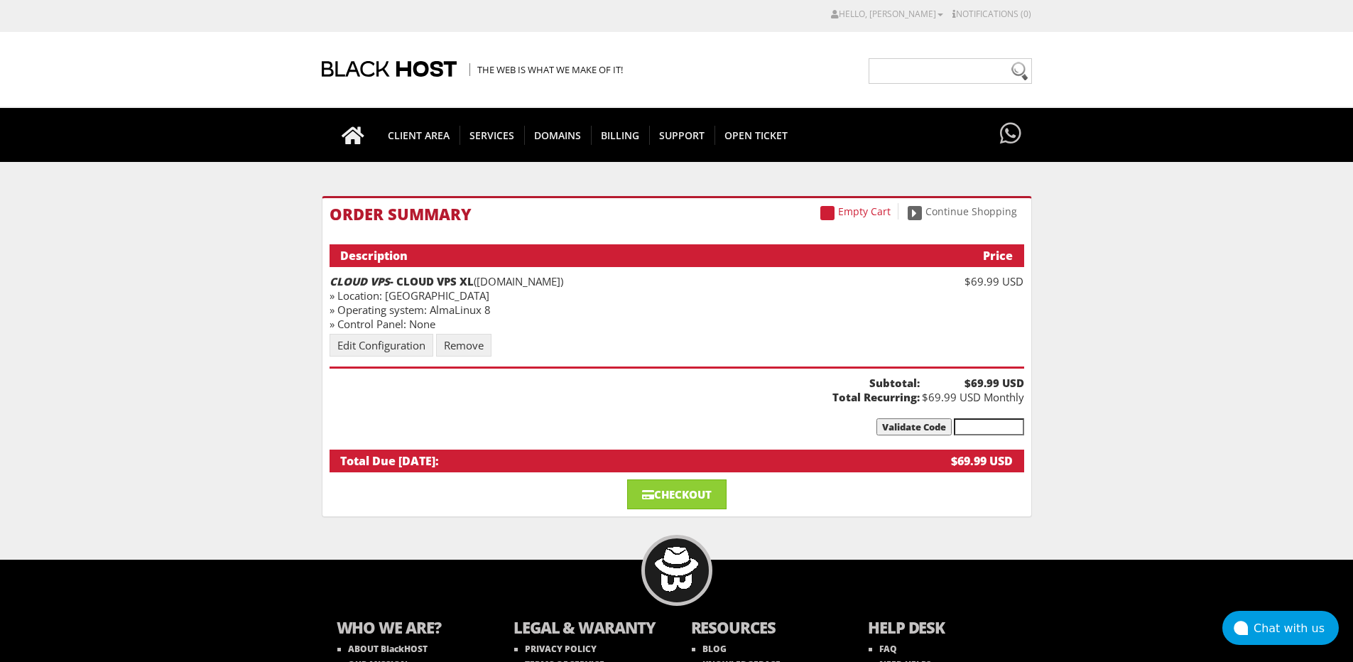
click at [988, 423] on input "text" at bounding box center [989, 426] width 70 height 17
click at [939, 427] on input "Validate Code" at bounding box center [914, 426] width 75 height 17
click at [703, 502] on link "Checkout" at bounding box center [676, 495] width 99 height 30
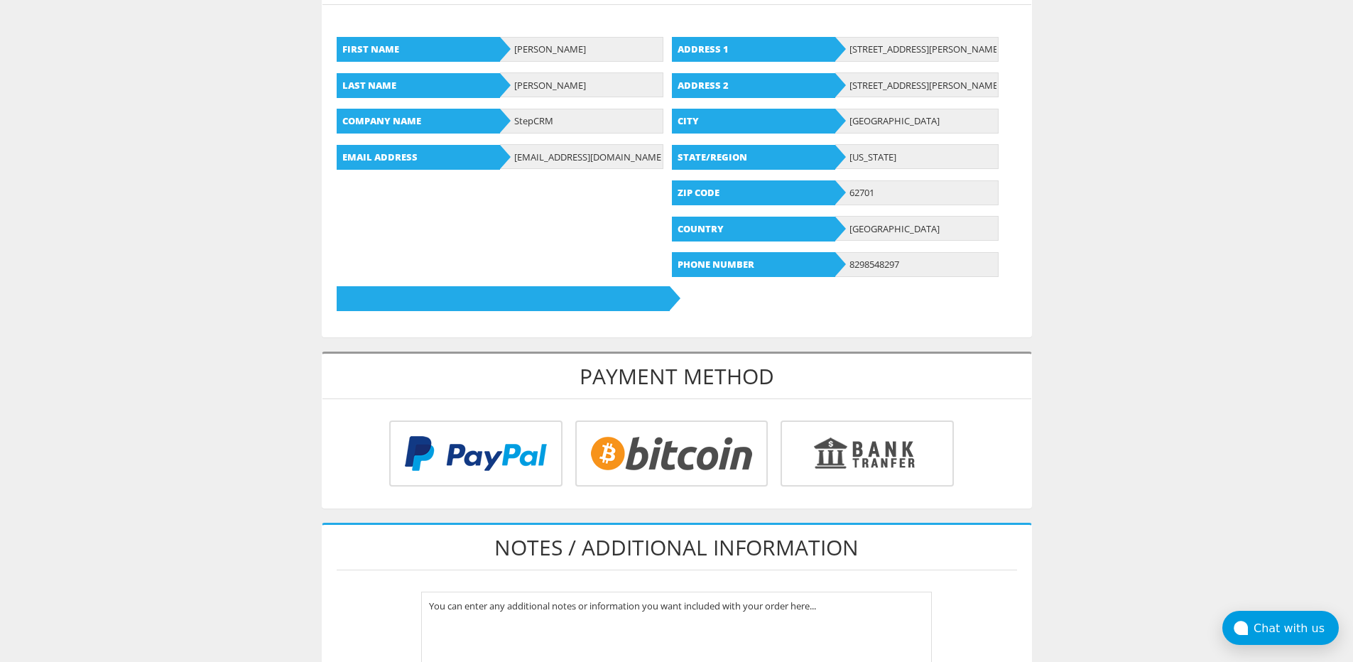
scroll to position [355, 0]
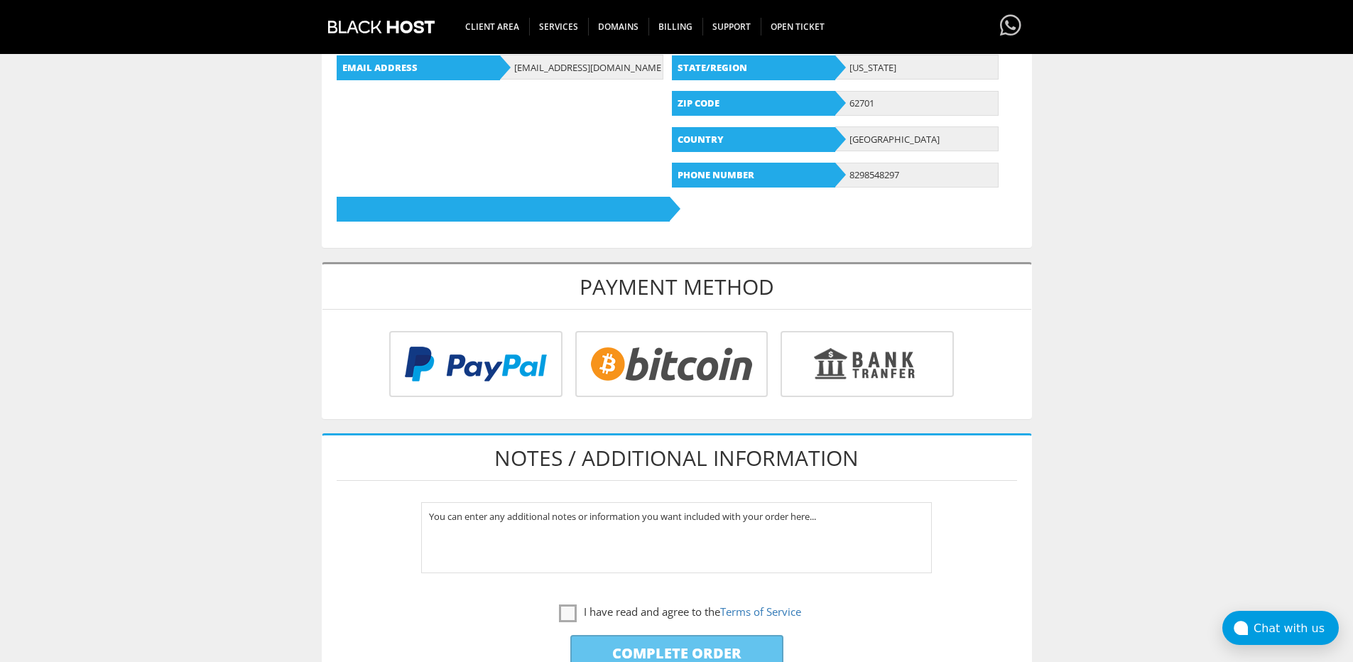
type input "[EMAIL_ADDRESS][DOMAIN_NAME]"
click at [678, 358] on input "radio" at bounding box center [669, 367] width 193 height 66
radio input "true"
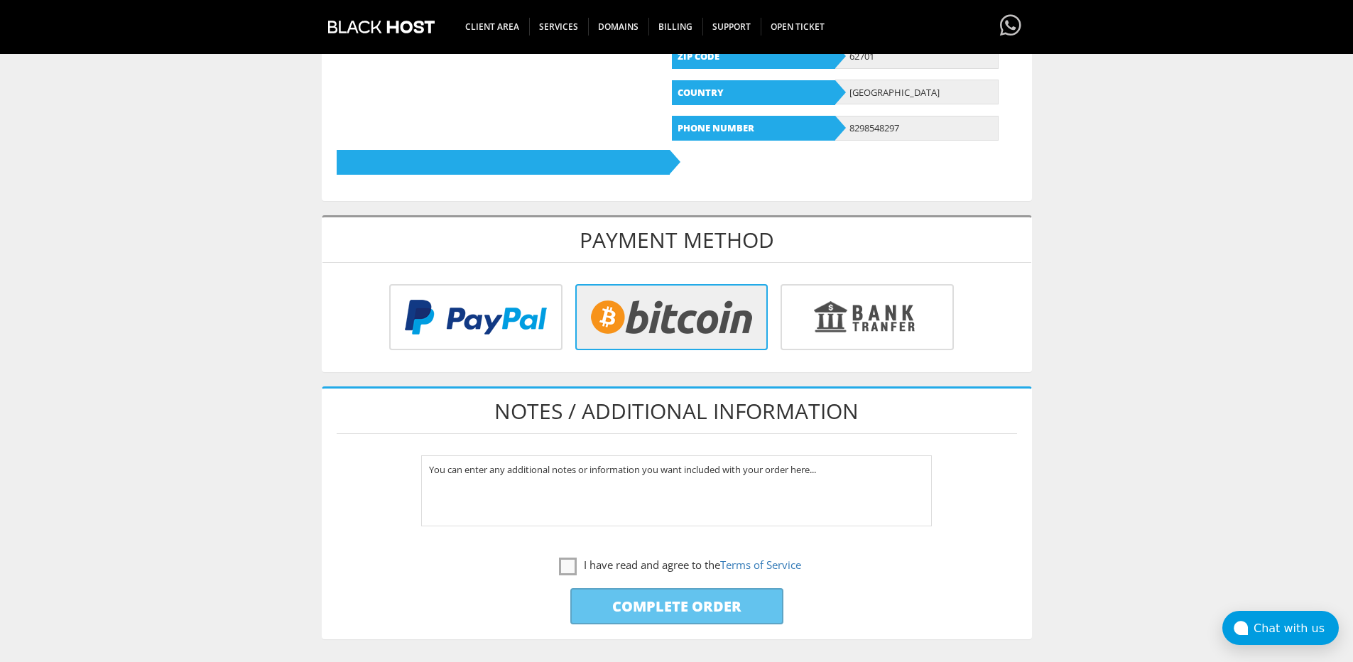
scroll to position [426, 0]
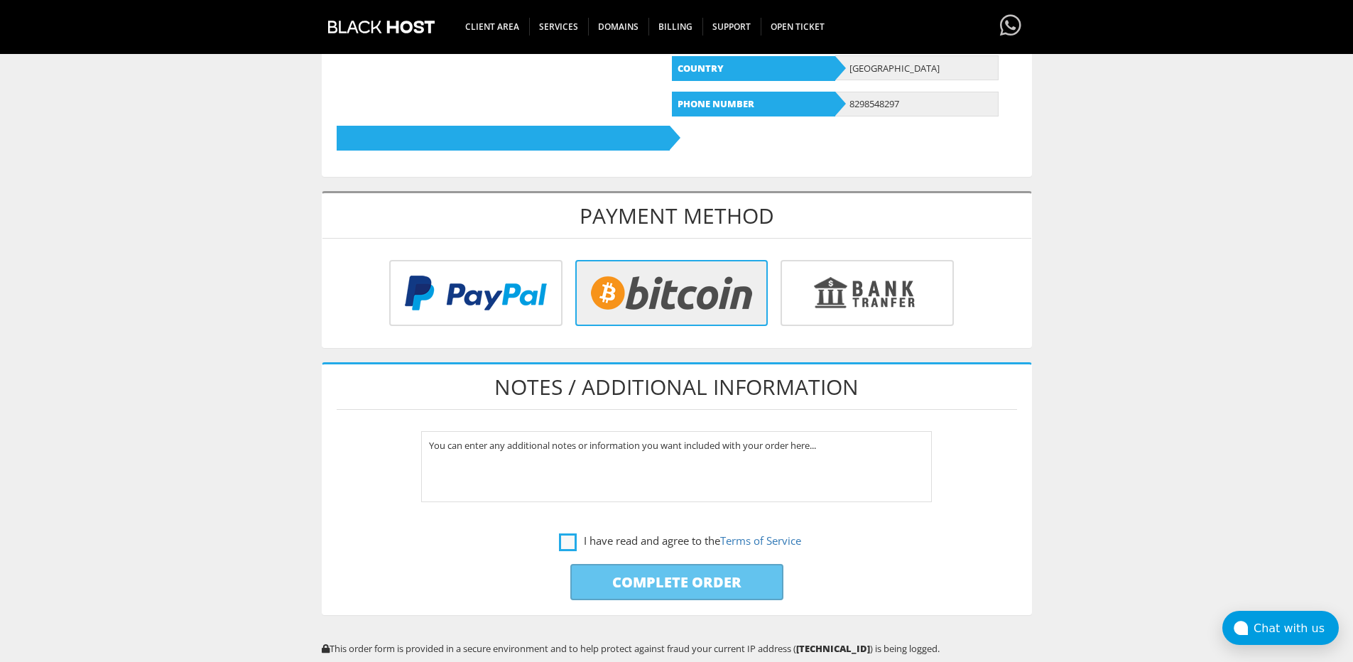
click at [607, 537] on label "I have read and agree to the Terms of Service" at bounding box center [680, 541] width 242 height 18
checkbox input "true"
click at [631, 585] on input "Complete Order" at bounding box center [677, 582] width 213 height 36
type input "Please Wait..."
